Goal: Check status: Check status

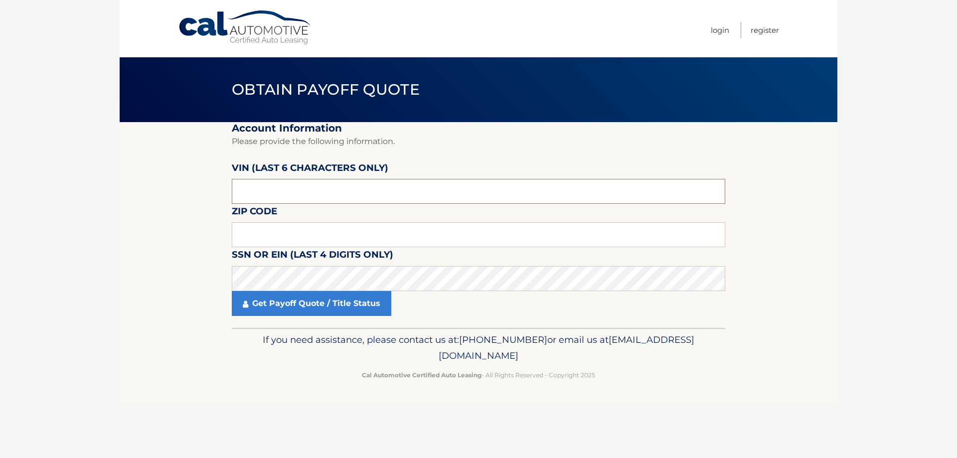
click at [334, 197] on input "text" at bounding box center [478, 191] width 493 height 25
click at [267, 238] on input "text" at bounding box center [478, 234] width 493 height 25
type input "11784"
click at [282, 191] on input "text" at bounding box center [478, 191] width 493 height 25
paste input "384419"
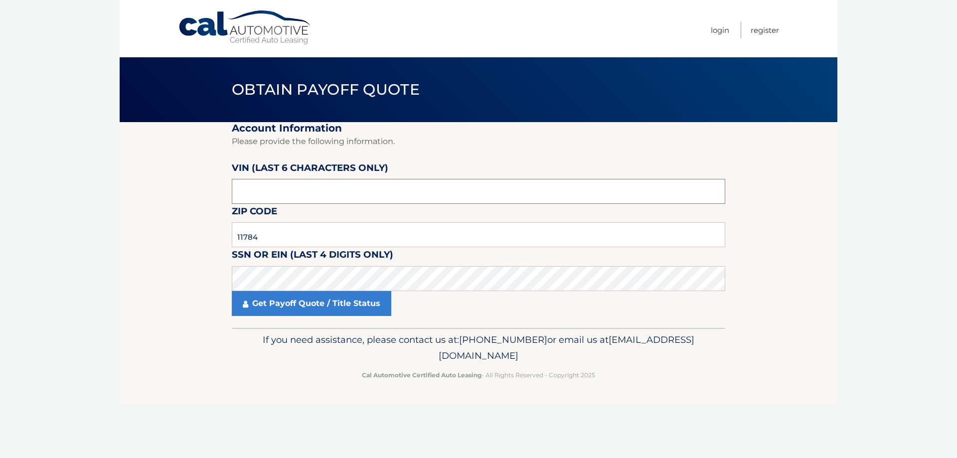
type input "384419"
click at [369, 309] on link "Get Payoff Quote / Title Status" at bounding box center [311, 303] width 159 height 25
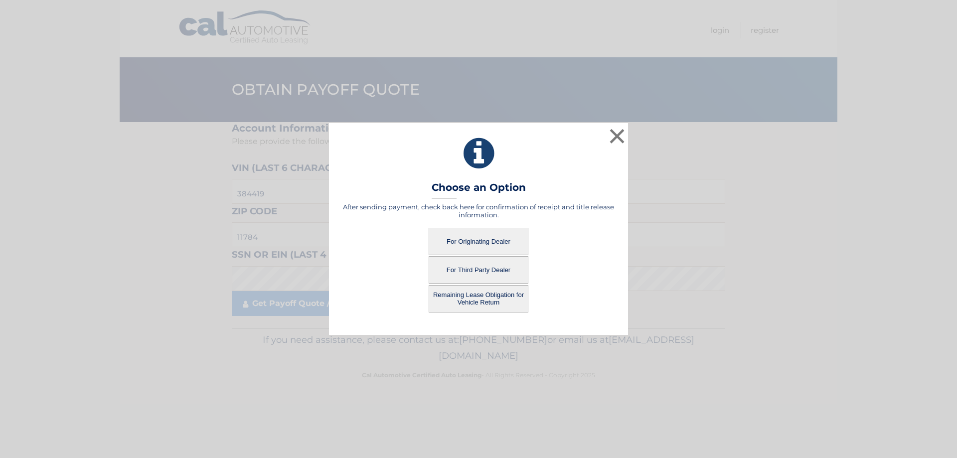
click at [481, 295] on button "Remaining Lease Obligation for Vehicle Return" at bounding box center [478, 298] width 100 height 27
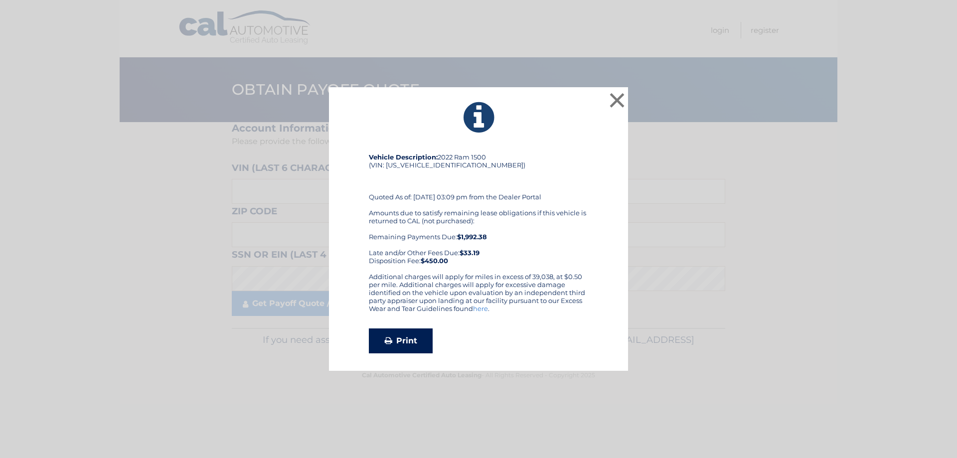
click at [399, 337] on link "Print" at bounding box center [401, 340] width 64 height 25
click at [611, 108] on button "×" at bounding box center [617, 100] width 20 height 20
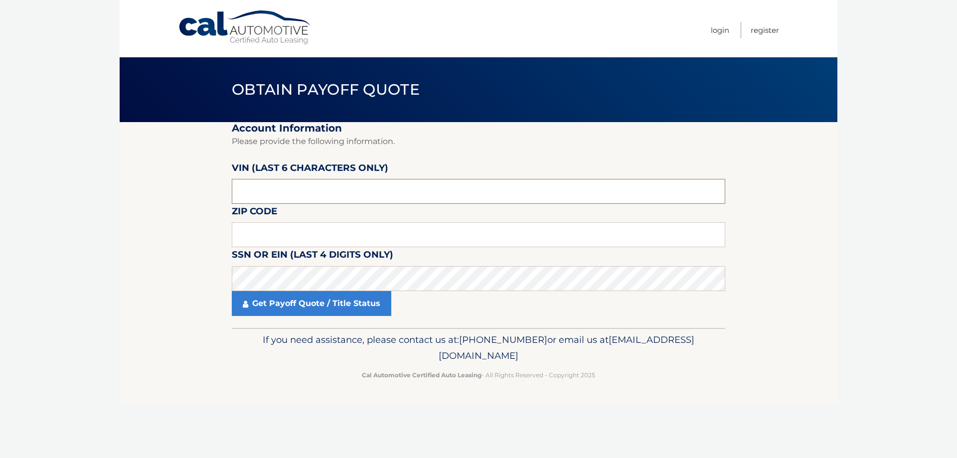
click at [335, 197] on input "text" at bounding box center [478, 191] width 493 height 25
paste input "384419"
type input "384419"
click at [324, 228] on input "text" at bounding box center [478, 234] width 493 height 25
type input "11784"
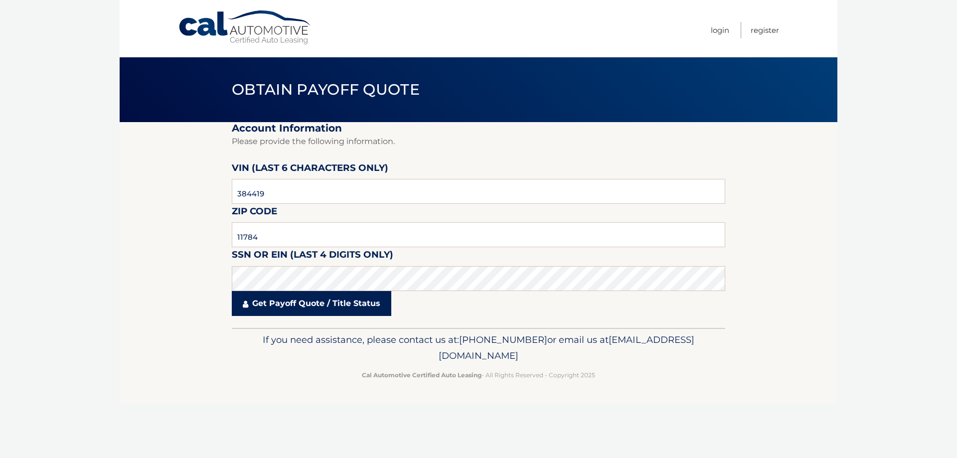
click at [340, 304] on link "Get Payoff Quote / Title Status" at bounding box center [311, 303] width 159 height 25
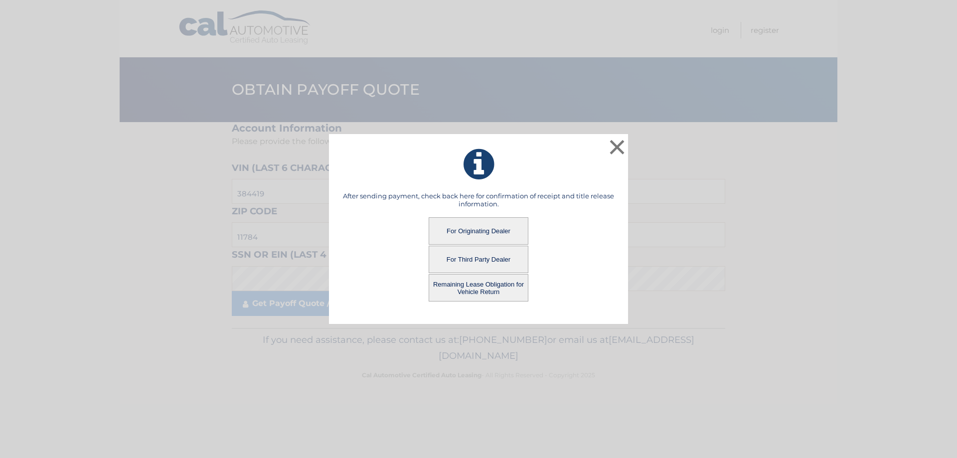
click at [457, 255] on button "For Third Party Dealer" at bounding box center [478, 259] width 100 height 27
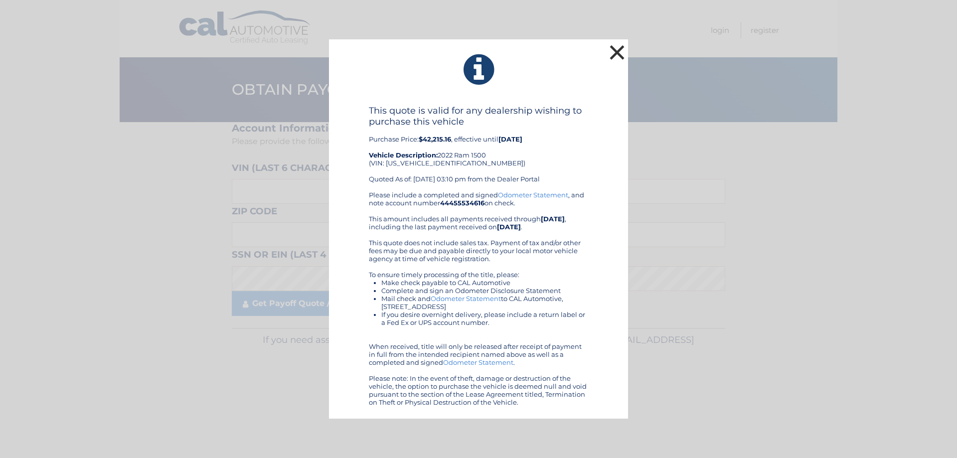
click at [612, 62] on button "×" at bounding box center [617, 52] width 20 height 20
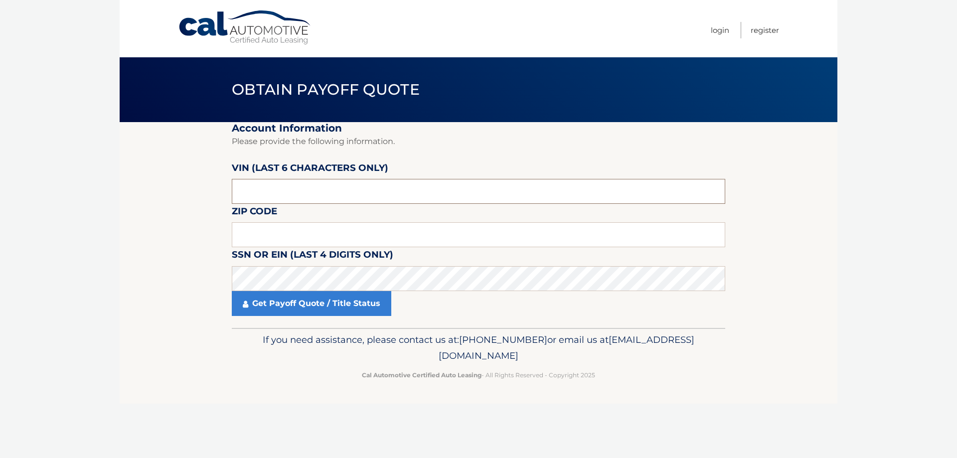
click at [327, 191] on input "text" at bounding box center [478, 191] width 493 height 25
paste input "384419"
type input "384419"
type input "11784"
click at [300, 315] on link "Get Payoff Quote / Title Status" at bounding box center [311, 303] width 159 height 25
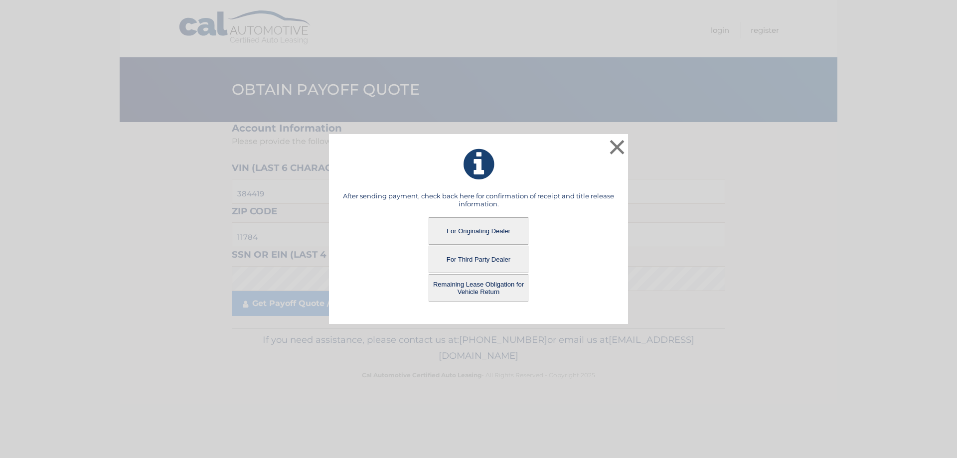
click at [494, 229] on button "For Originating Dealer" at bounding box center [478, 230] width 100 height 27
click at [471, 233] on button "For Originating Dealer" at bounding box center [478, 230] width 100 height 27
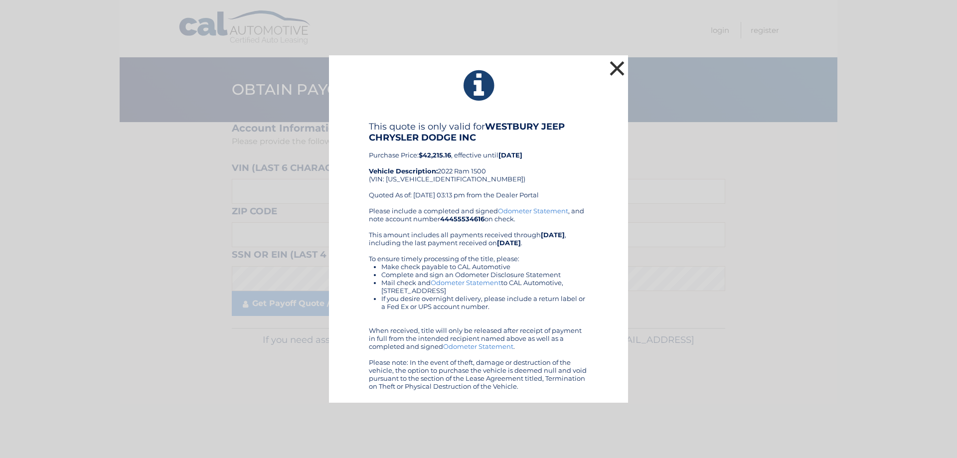
click at [614, 71] on button "×" at bounding box center [617, 68] width 20 height 20
